Goal: Information Seeking & Learning: Learn about a topic

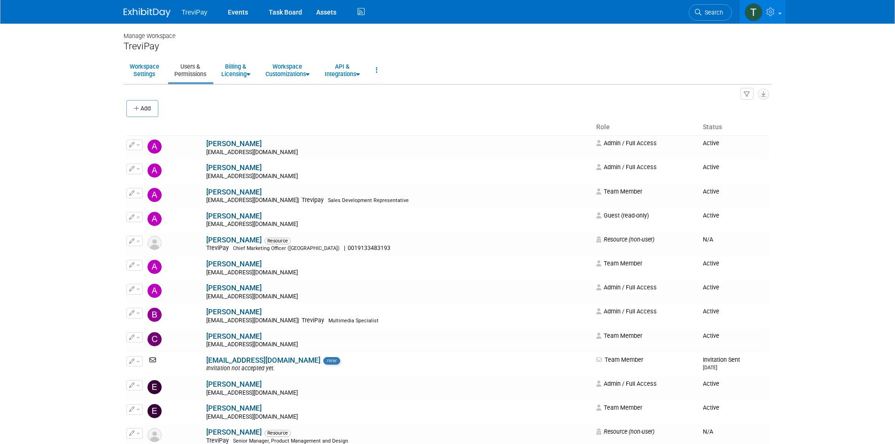
click at [163, 12] on img at bounding box center [147, 12] width 47 height 9
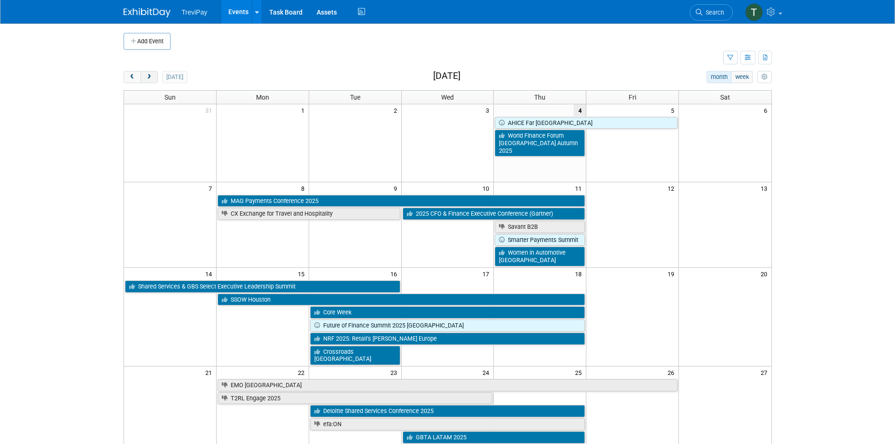
click at [151, 78] on span "next" at bounding box center [149, 77] width 7 height 6
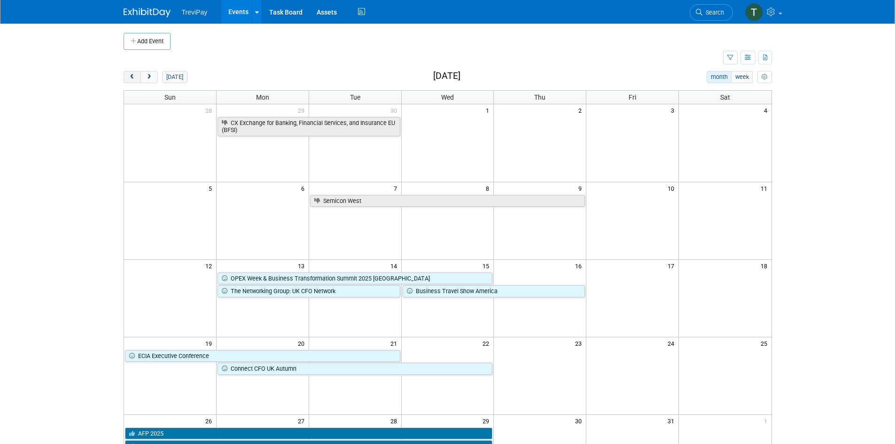
click at [127, 73] on button "prev" at bounding box center [132, 77] width 17 height 12
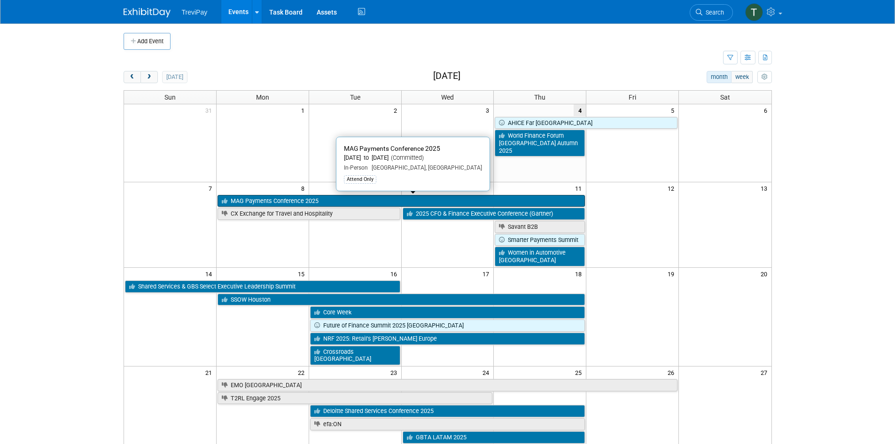
click at [358, 203] on link "MAG Payments Conference 2025" at bounding box center [401, 201] width 367 height 12
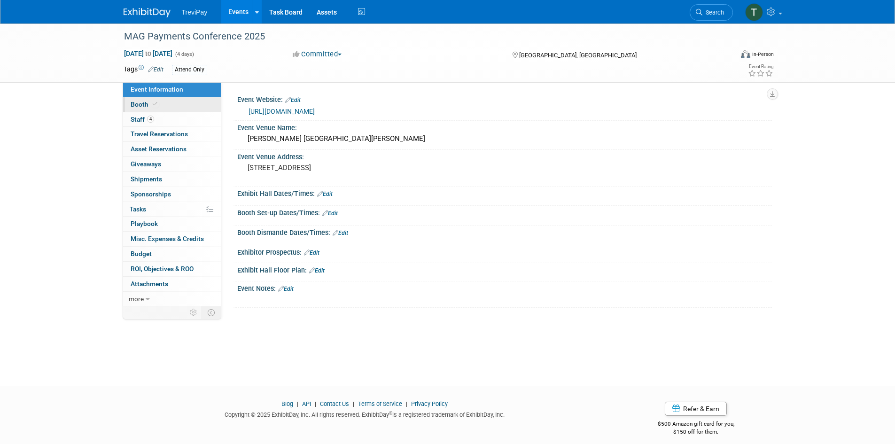
click at [178, 99] on link "Booth" at bounding box center [172, 104] width 98 height 15
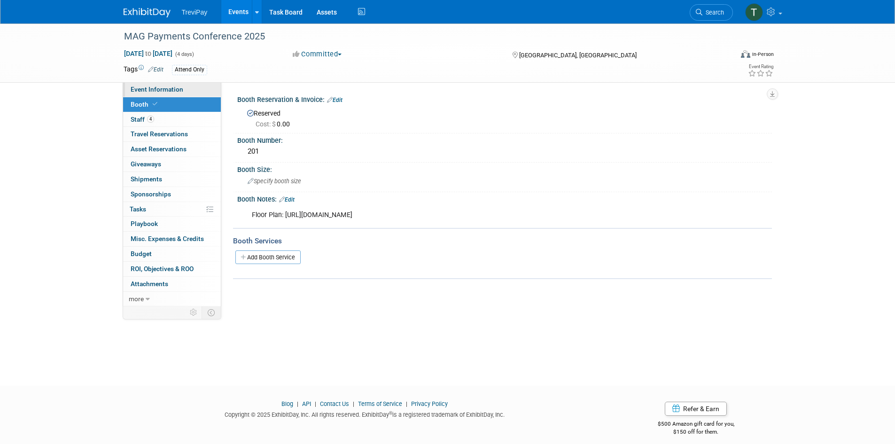
click at [136, 86] on span "Event Information" at bounding box center [157, 90] width 53 height 8
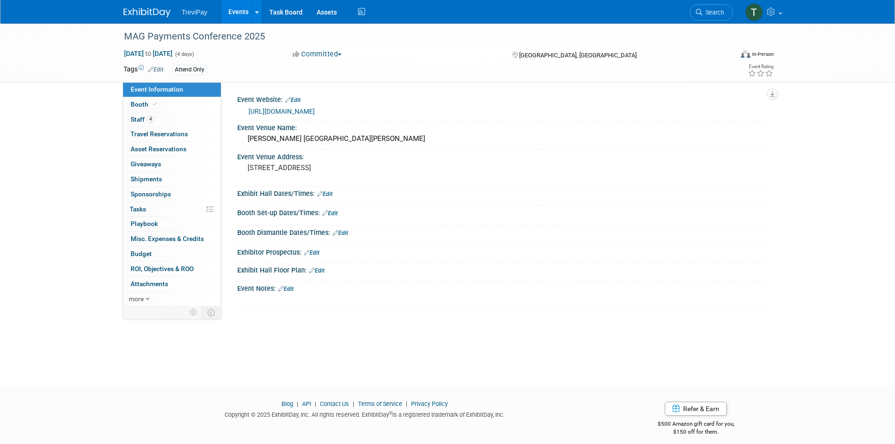
click at [315, 109] on link "https://www.merchantadvisorygroup.org/mag-calendar/2025/09/08/default-calendar/…" at bounding box center [282, 112] width 66 height 8
click at [239, 13] on link "Events" at bounding box center [238, 11] width 34 height 23
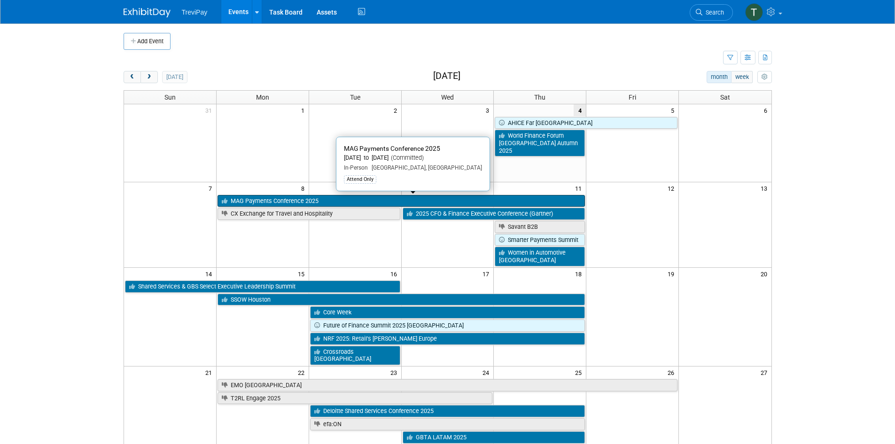
click at [244, 199] on link "MAG Payments Conference 2025" at bounding box center [401, 201] width 367 height 12
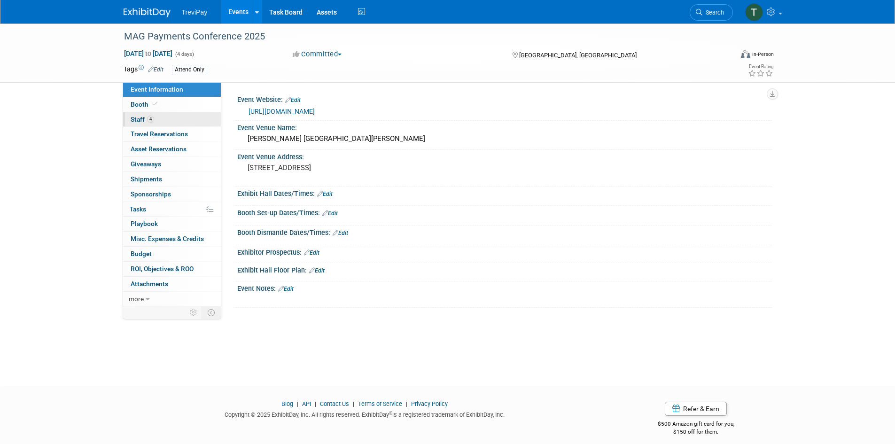
click at [144, 125] on link "4 Staff 4" at bounding box center [172, 119] width 98 height 15
